Goal: Information Seeking & Learning: Find specific fact

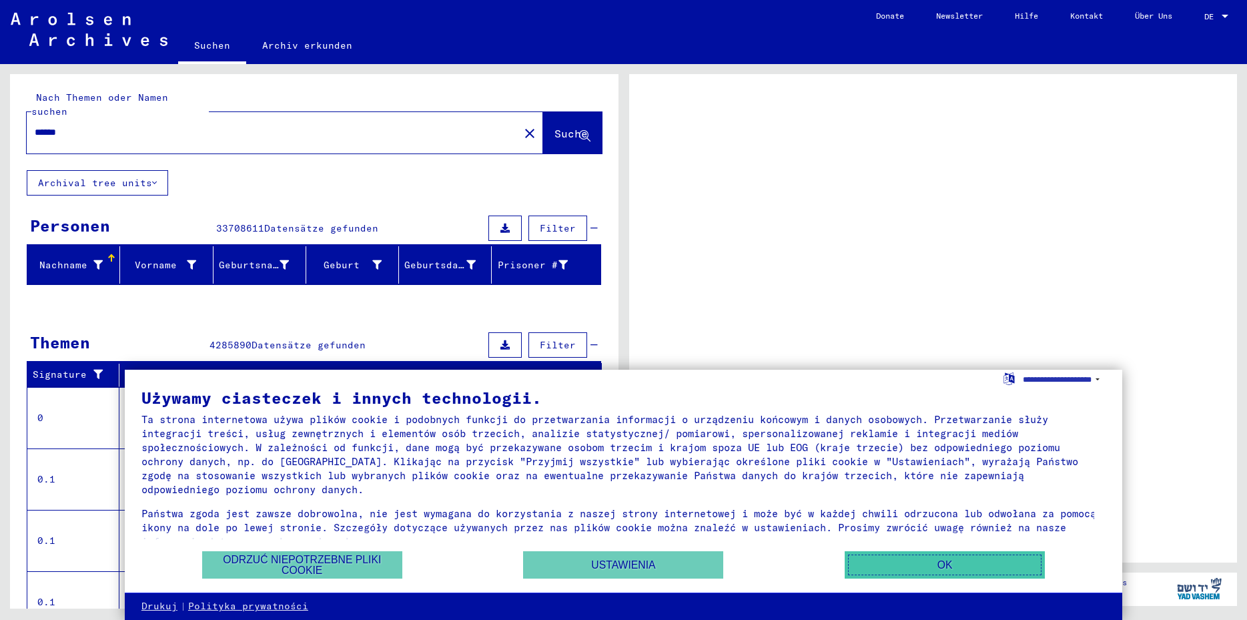
click at [935, 567] on button "OK" at bounding box center [945, 564] width 200 height 27
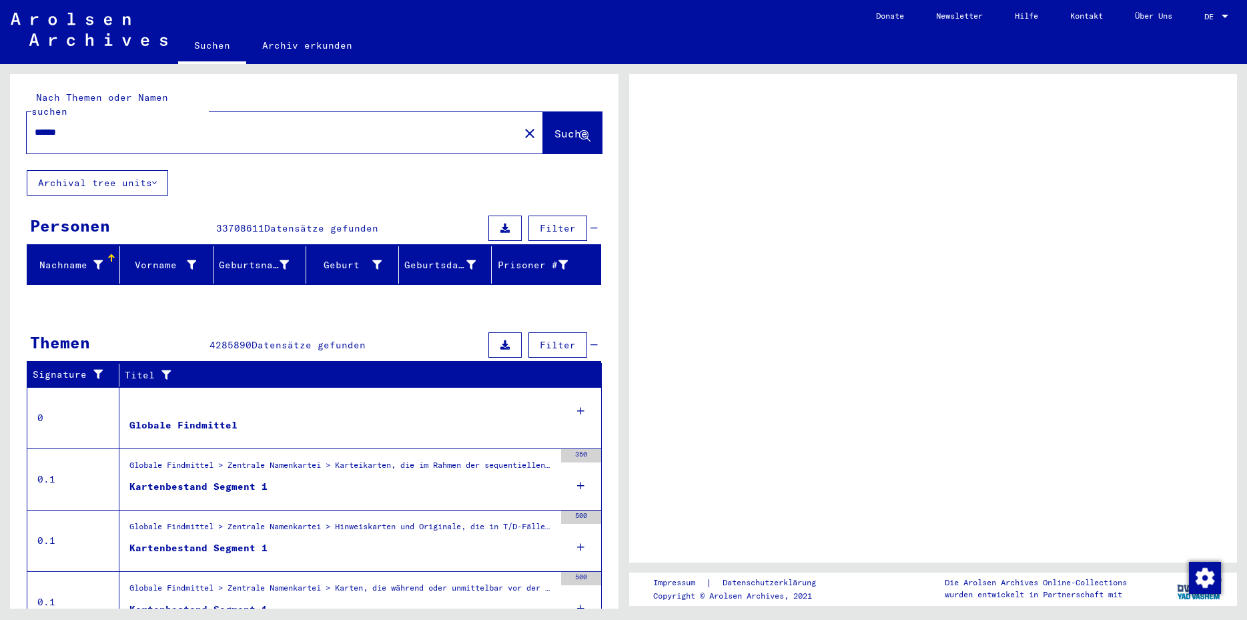
scroll to position [72, 0]
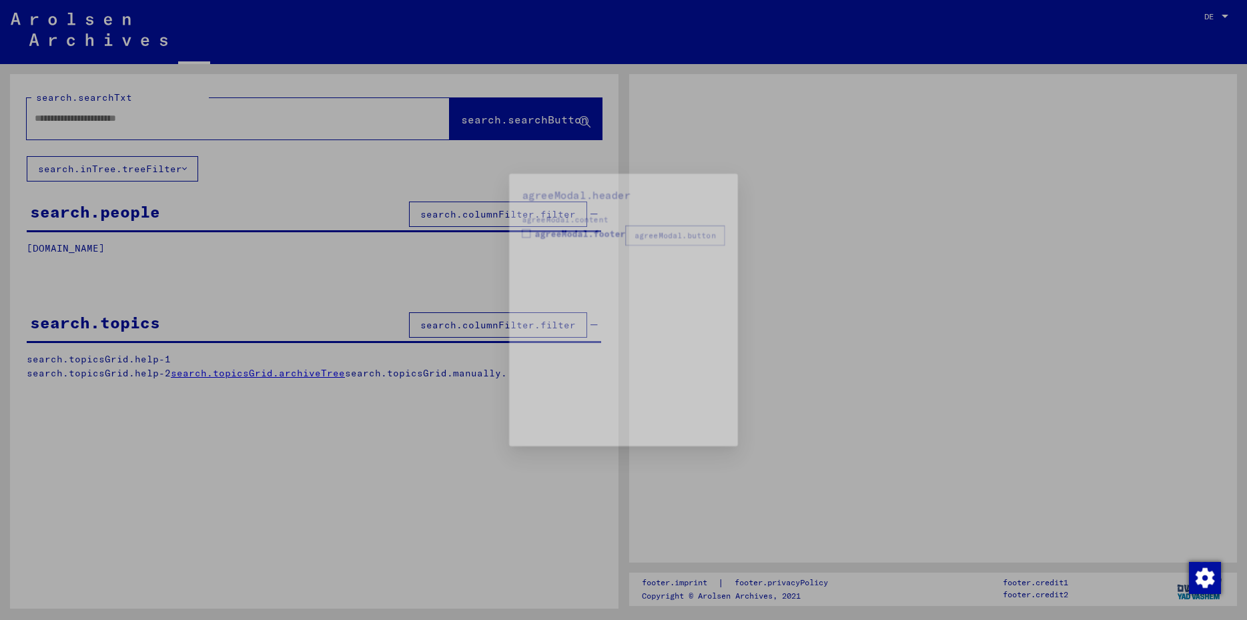
type input "******"
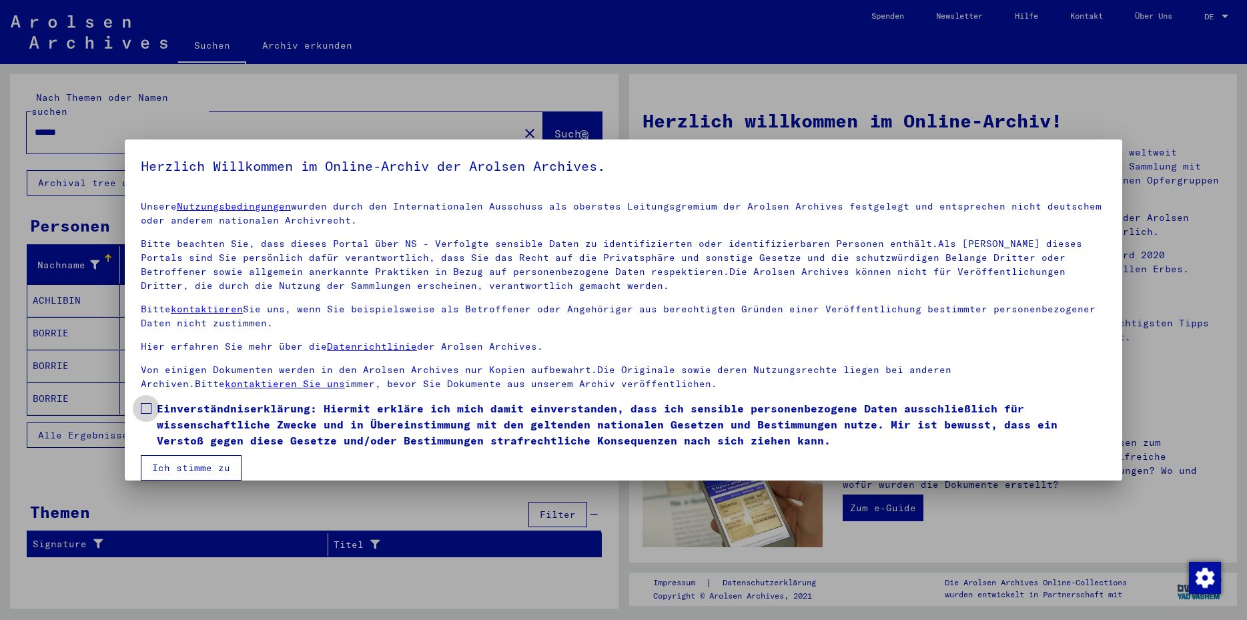
click at [144, 406] on span at bounding box center [146, 408] width 11 height 11
click at [143, 406] on span at bounding box center [146, 408] width 11 height 11
click at [195, 468] on button "Ich stimme zu" at bounding box center [191, 467] width 101 height 25
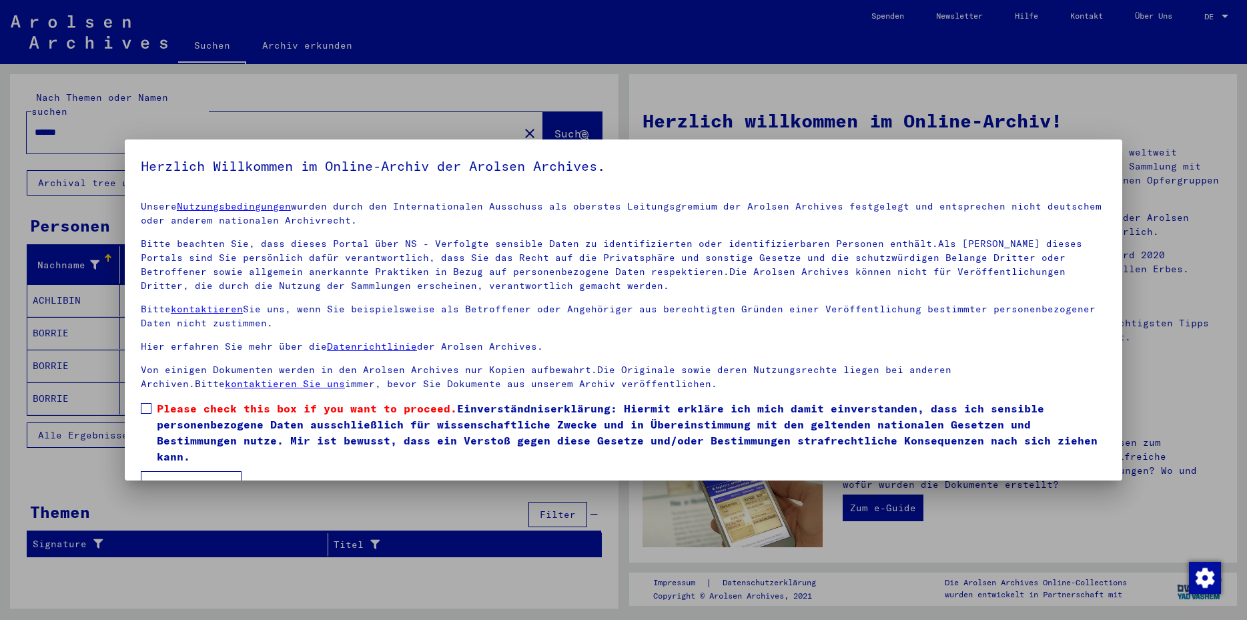
scroll to position [16, 0]
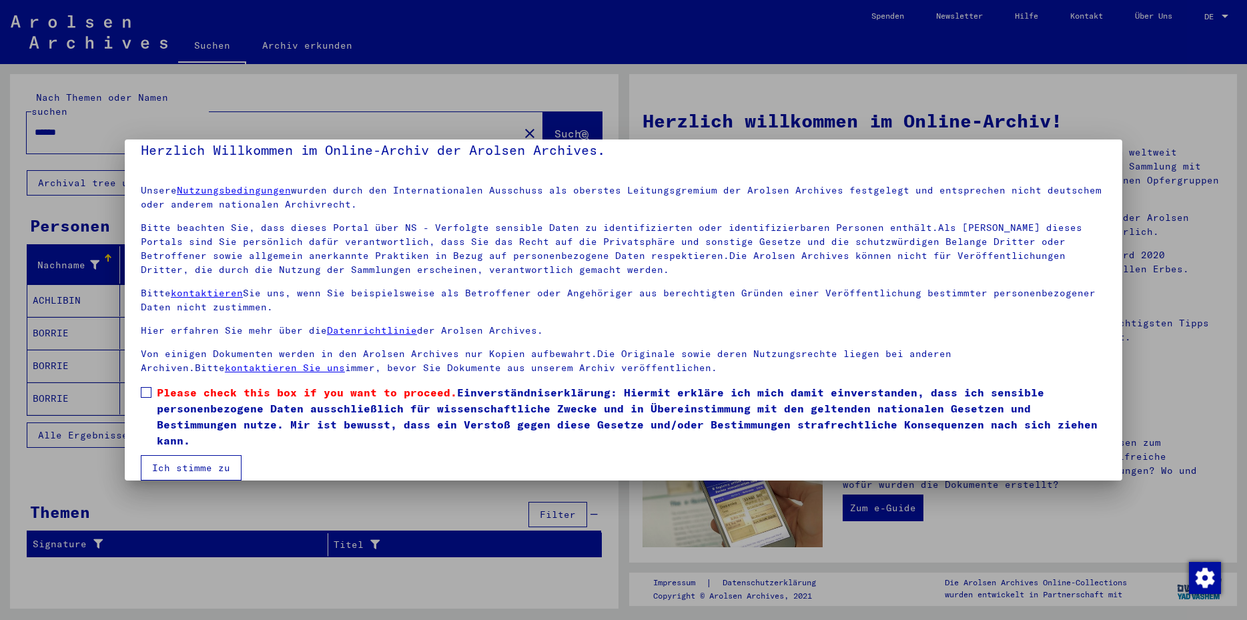
click at [211, 467] on button "Ich stimme zu" at bounding box center [191, 467] width 101 height 25
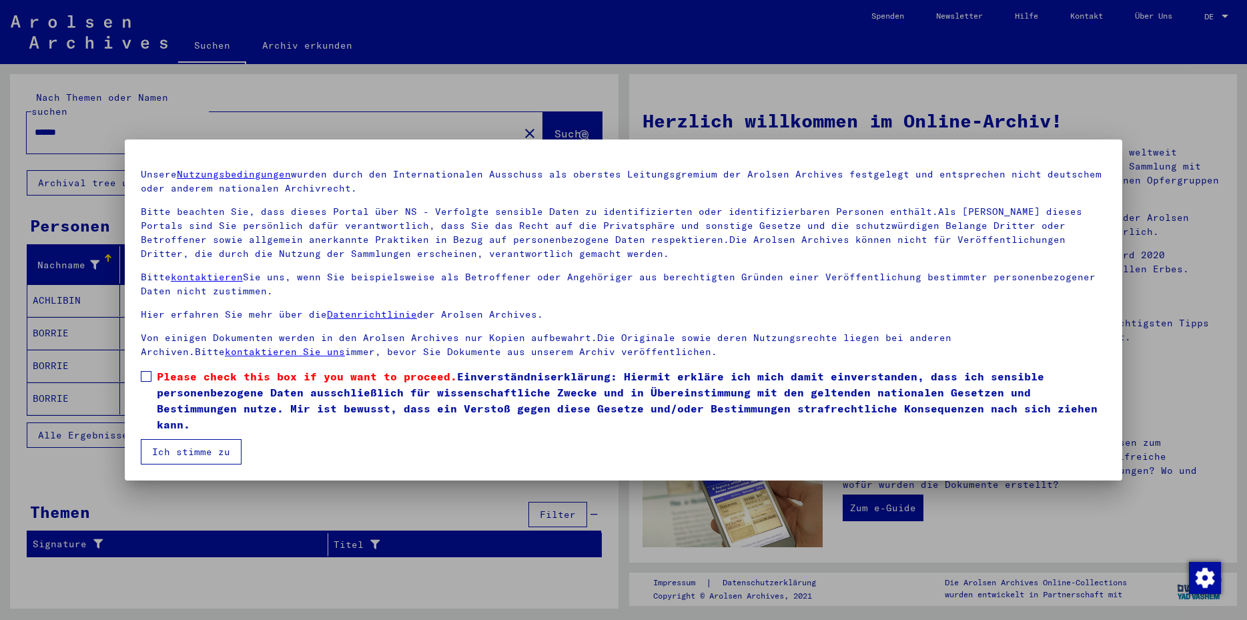
click at [212, 451] on button "Ich stimme zu" at bounding box center [191, 451] width 101 height 25
click at [1101, 151] on mat-dialog-container "Herzlich Willkommen im Online-Archiv der Arolsen Archives. Unsere Nutzungsbedin…" at bounding box center [623, 309] width 997 height 341
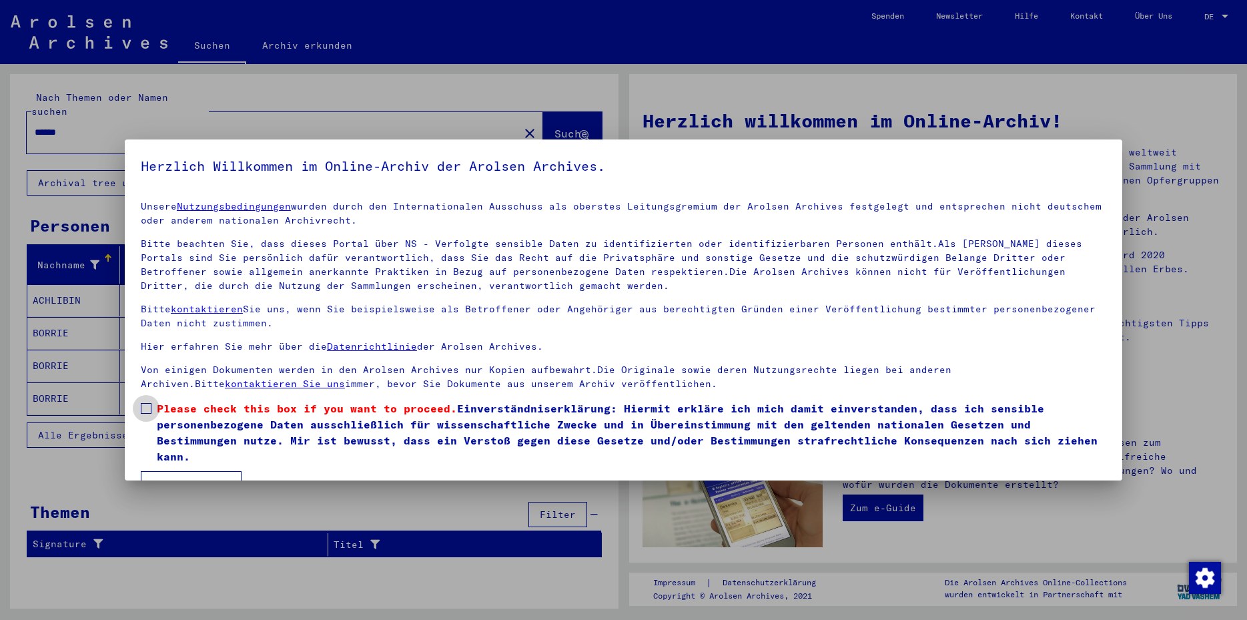
click at [145, 409] on span at bounding box center [146, 408] width 11 height 11
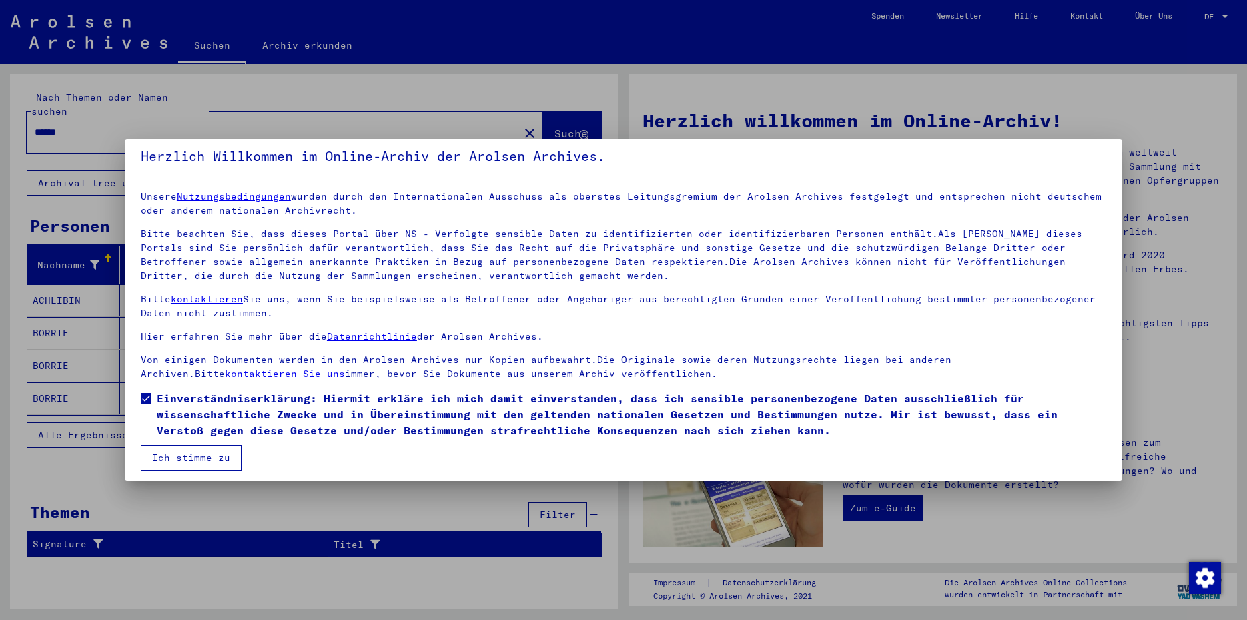
scroll to position [16, 0]
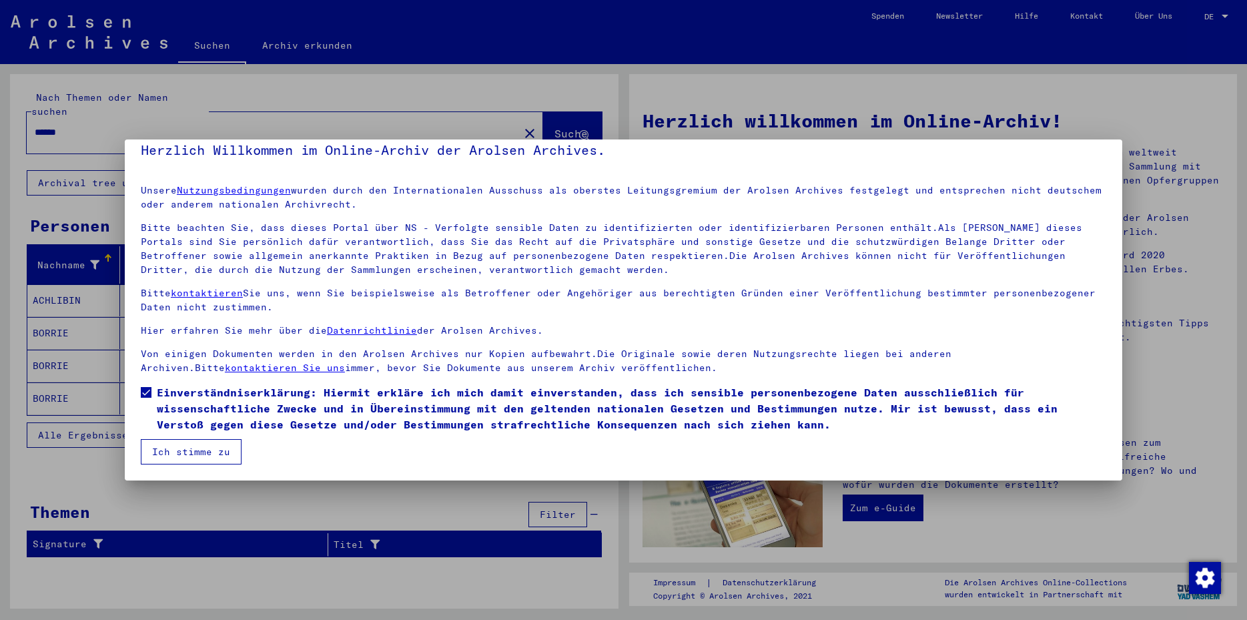
click at [204, 449] on button "Ich stimme zu" at bounding box center [191, 451] width 101 height 25
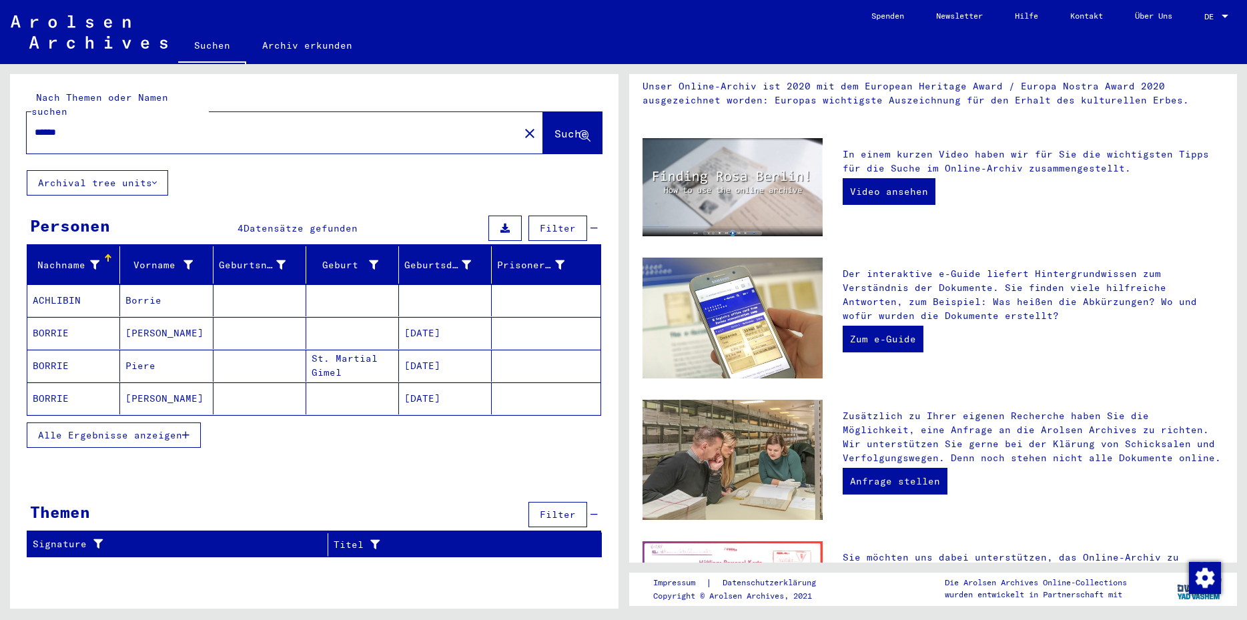
scroll to position [120, 0]
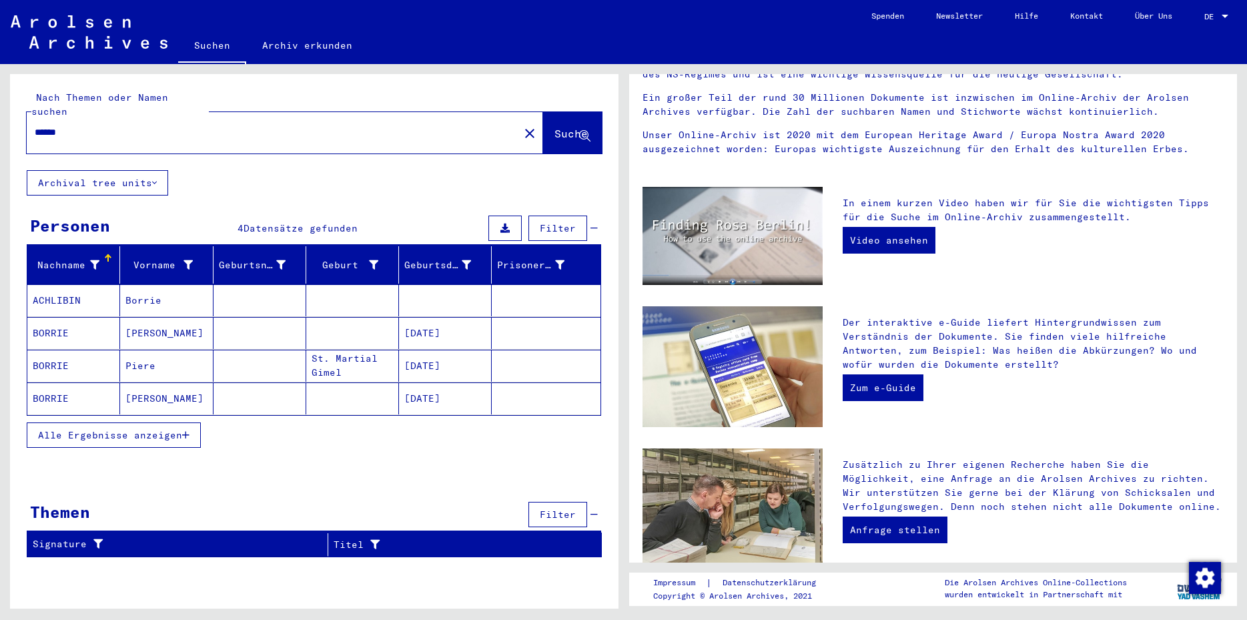
click at [51, 318] on mat-cell "BORRIE" at bounding box center [73, 333] width 93 height 32
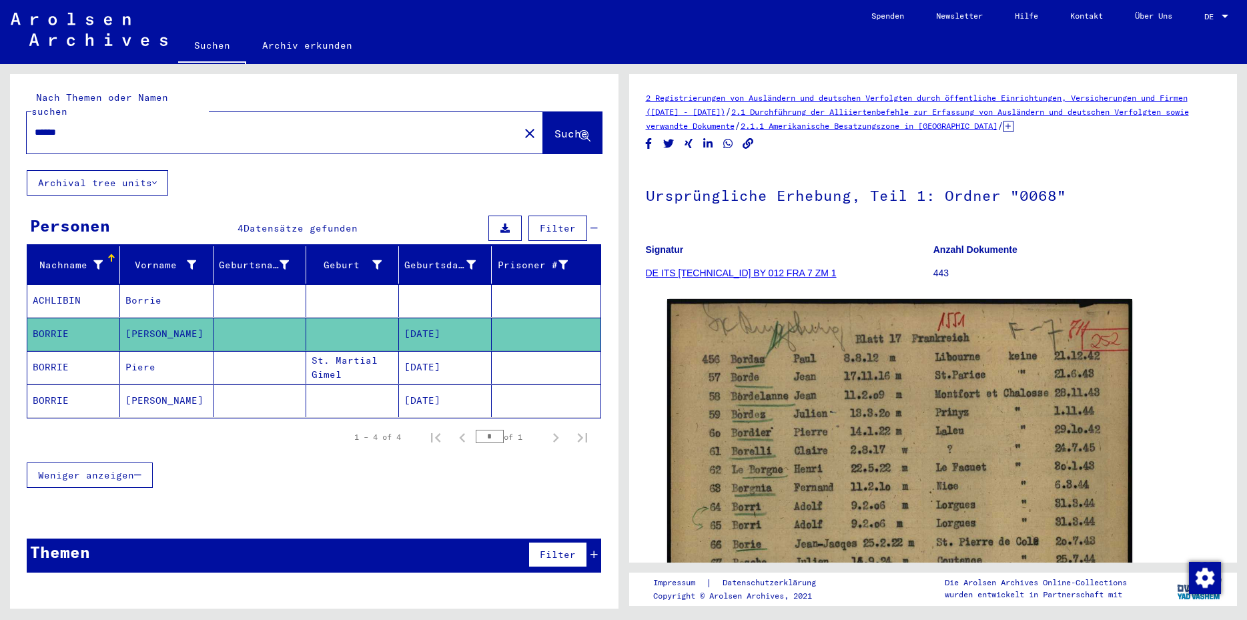
click at [745, 274] on link "DE ITS [TECHNICAL_ID] BY 012 FRA 7 ZM 1" at bounding box center [741, 273] width 191 height 11
click at [745, 270] on link "DE ITS [TECHNICAL_ID] BY 012 FRA 7 ZM 1" at bounding box center [741, 273] width 191 height 11
click at [937, 274] on p "443" at bounding box center [1076, 273] width 287 height 14
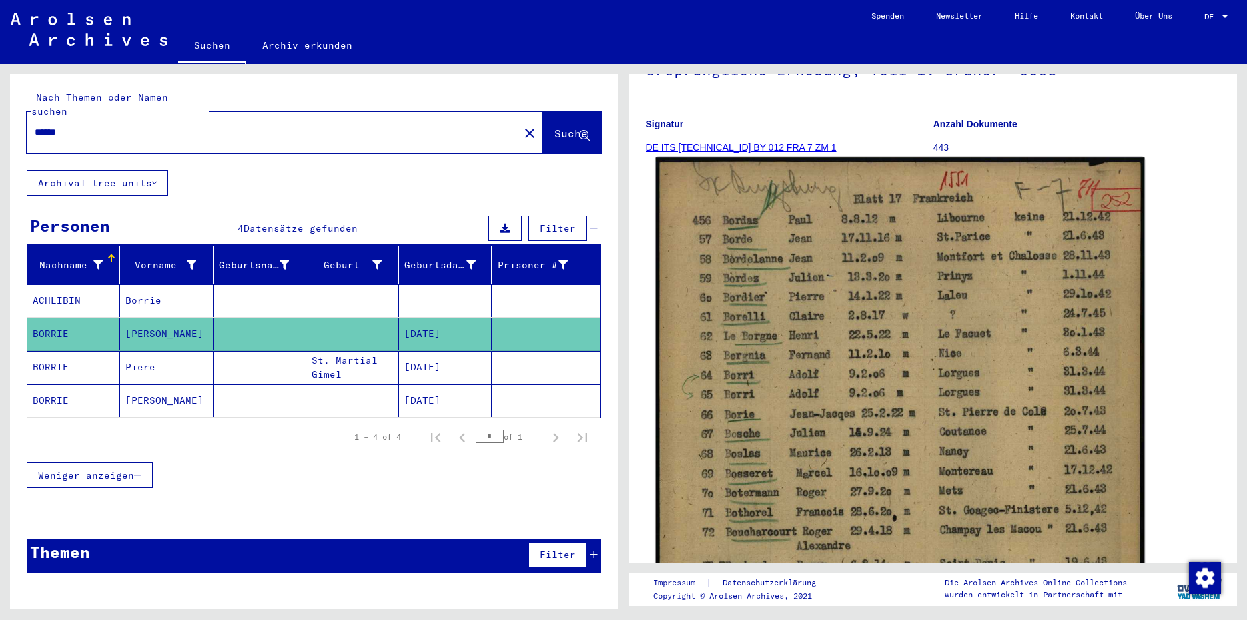
scroll to position [216, 0]
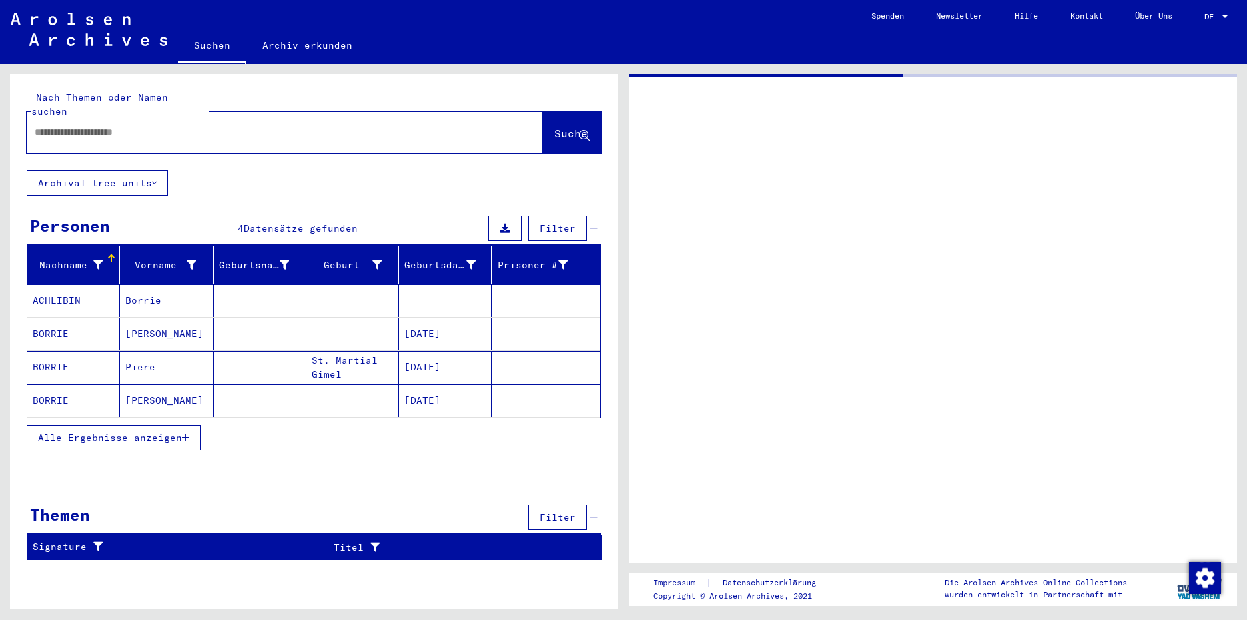
type input "********"
